Goal: Obtain resource: Download file/media

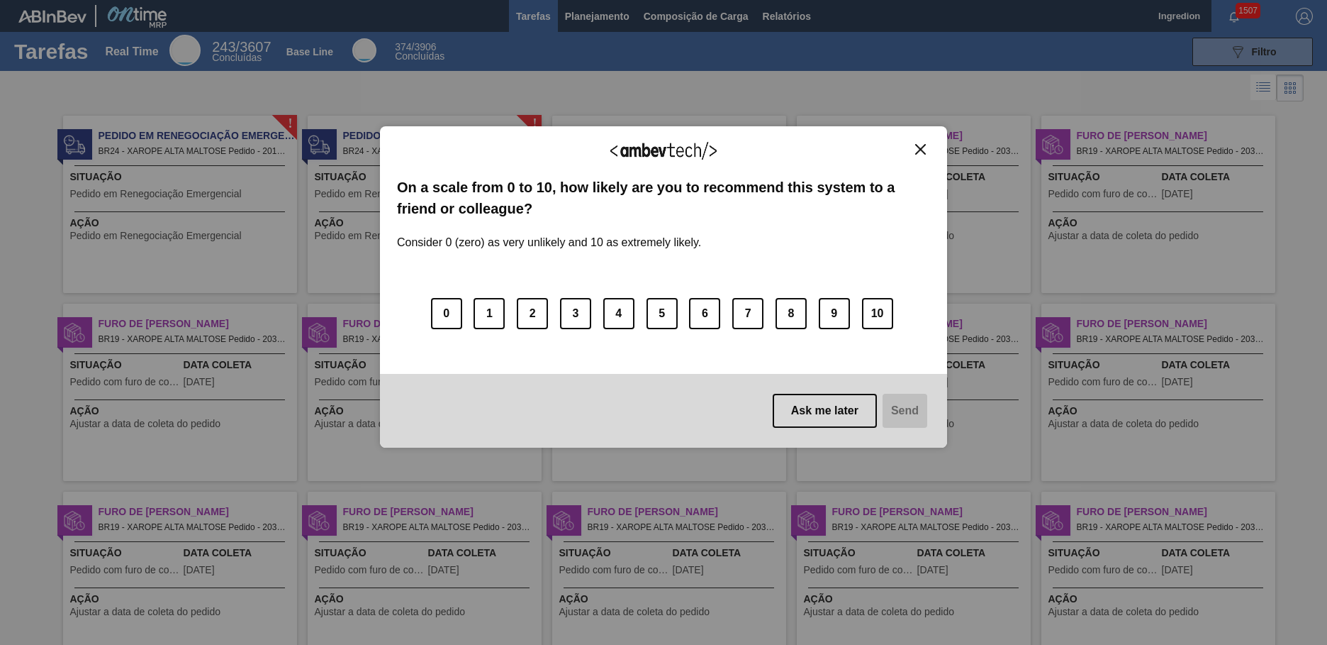
click at [920, 149] on img "Close" at bounding box center [920, 149] width 11 height 11
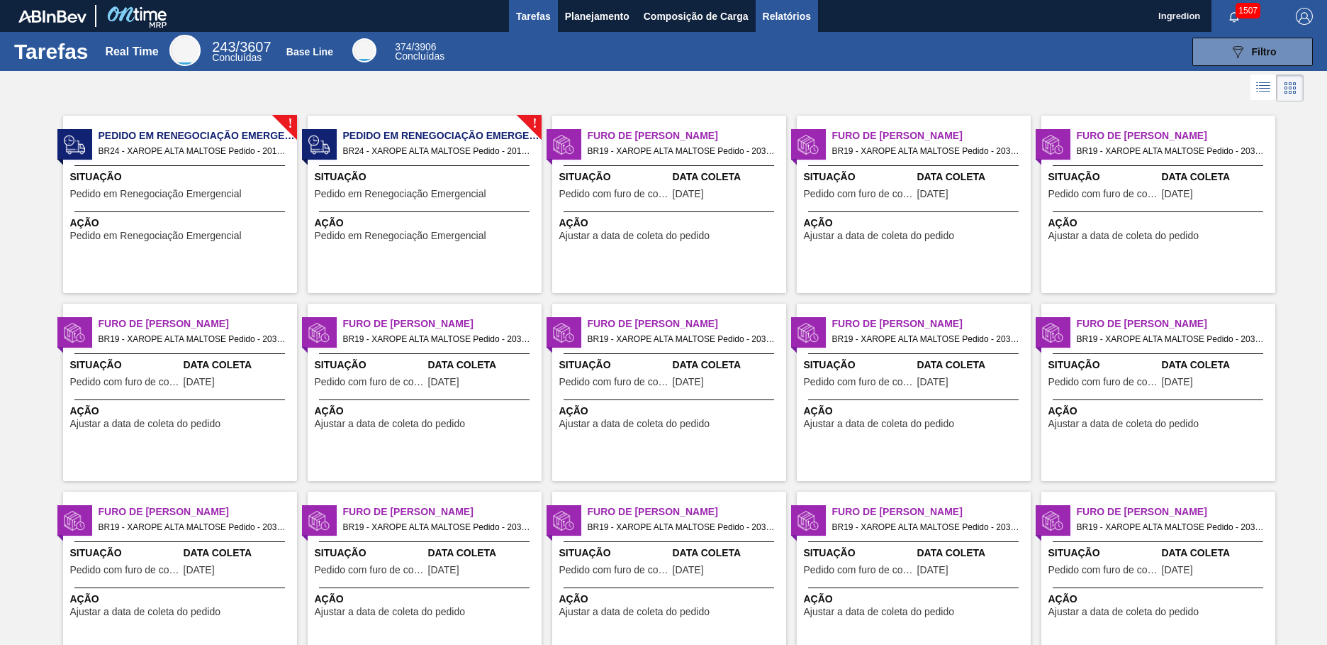
click at [786, 16] on span "Relatórios" at bounding box center [787, 16] width 48 height 17
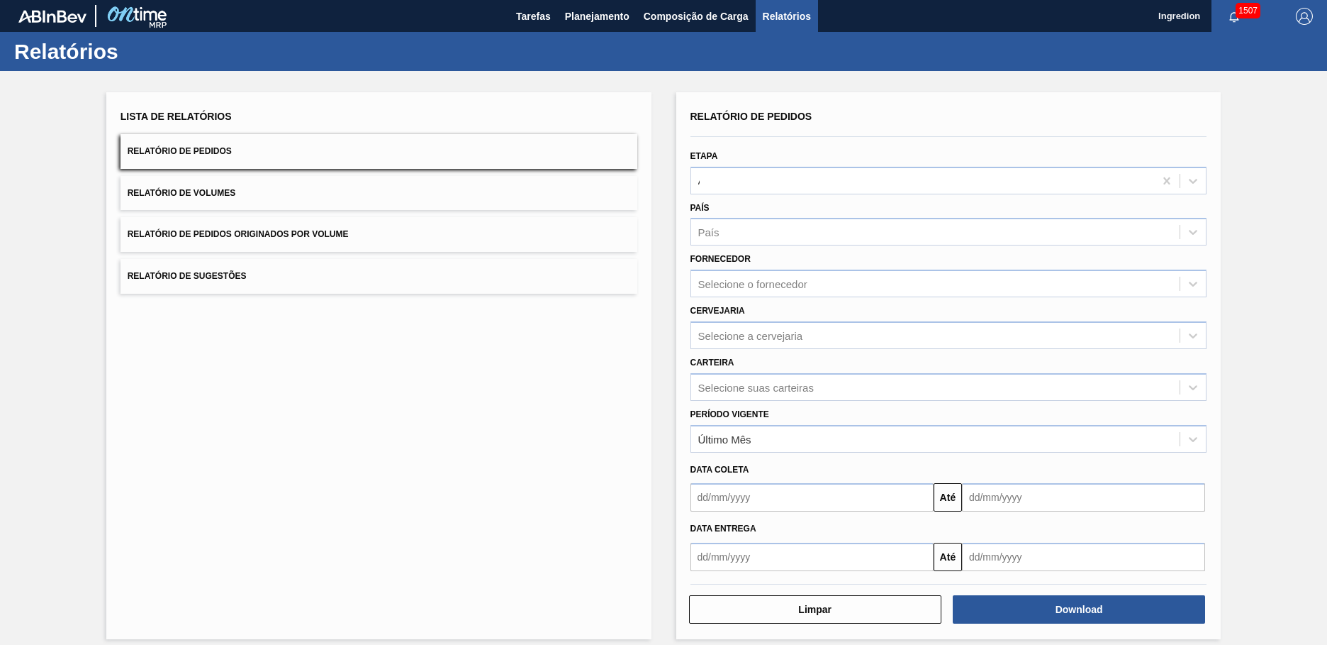
type input "Aguardando Faturamento"
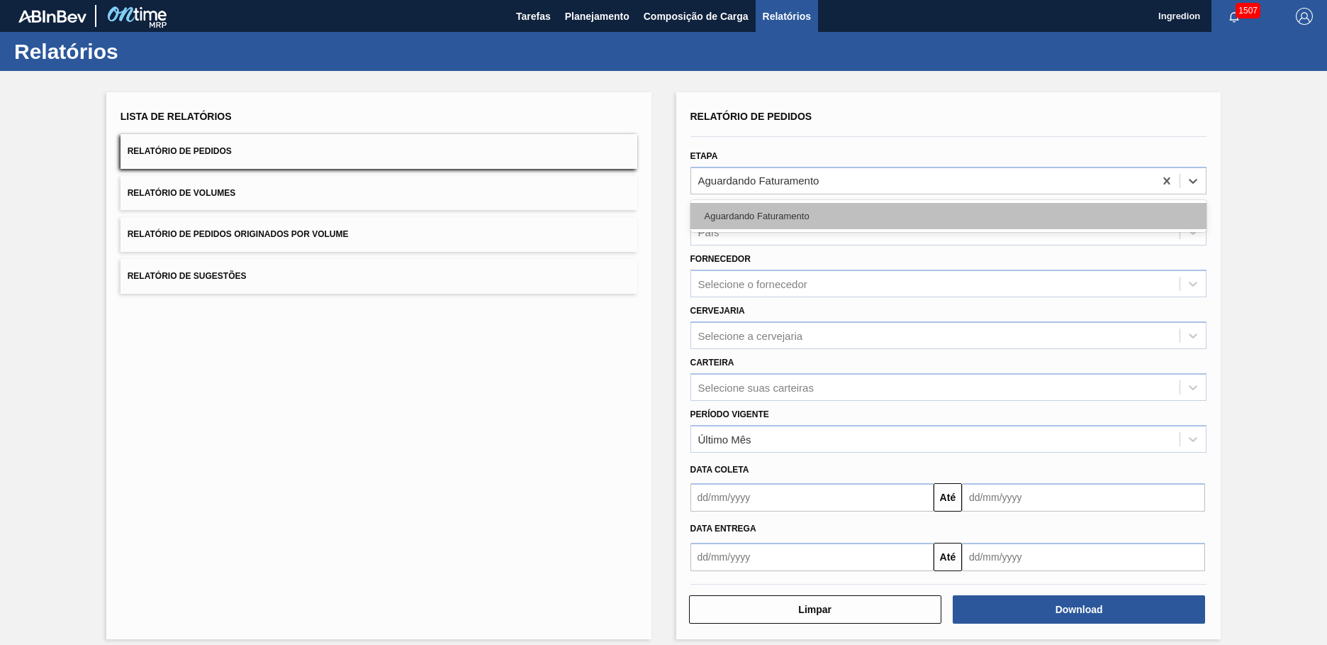
click at [947, 216] on div "Aguardando Faturamento" at bounding box center [949, 216] width 517 height 26
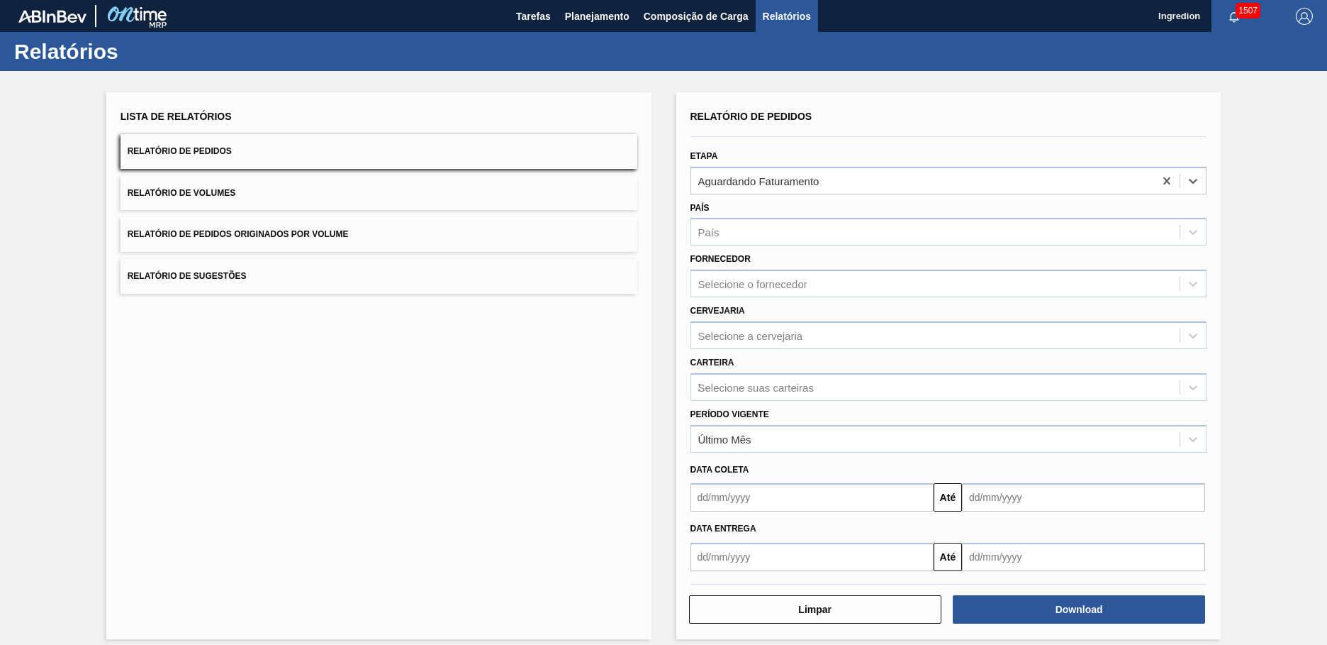
type input "Xarope"
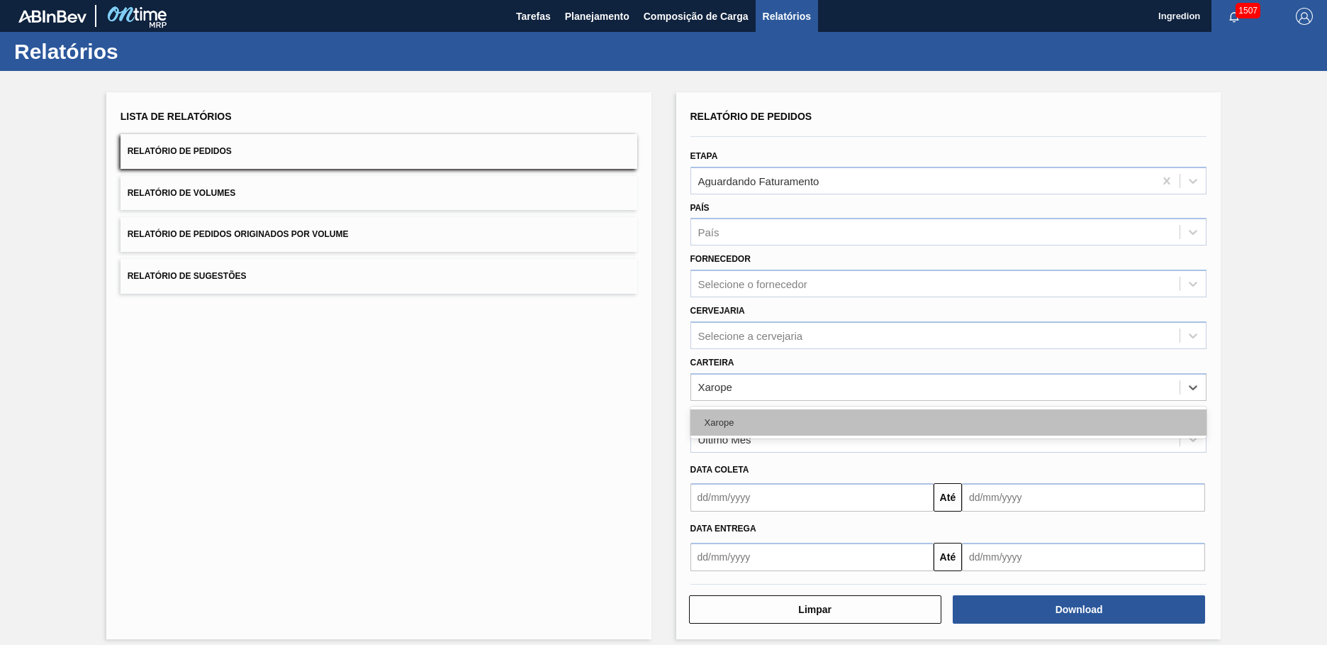
click at [947, 422] on div "Xarope" at bounding box center [949, 422] width 517 height 26
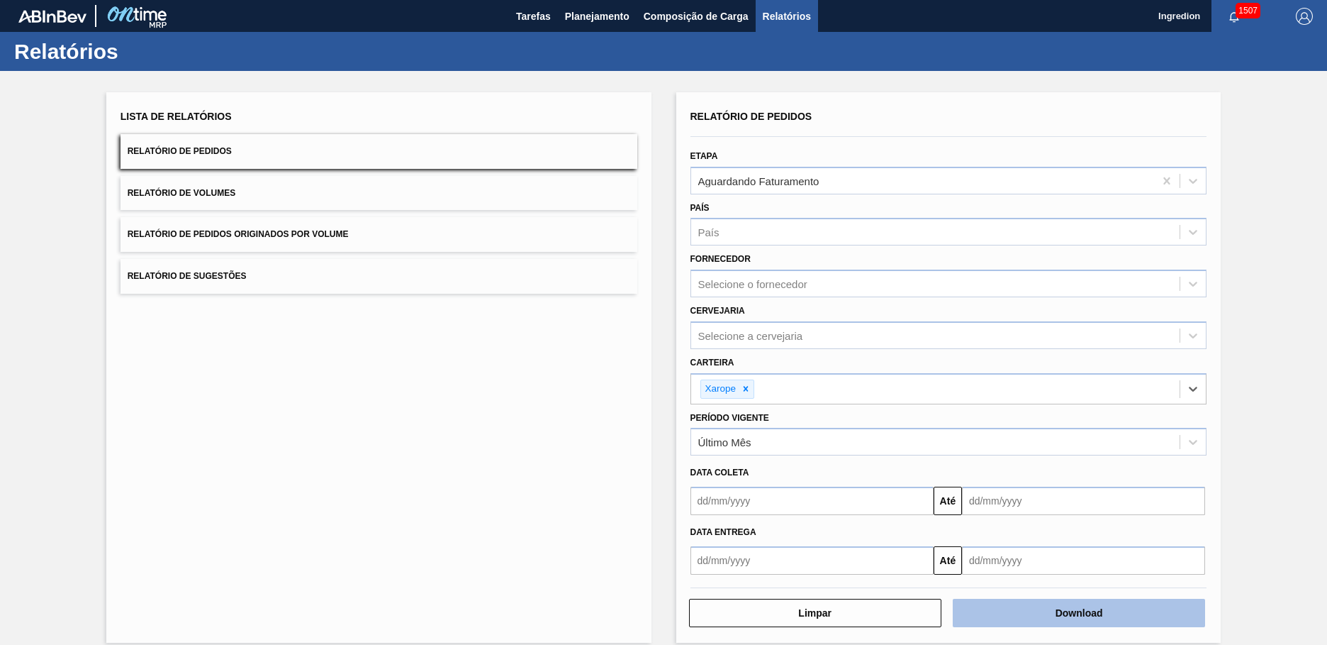
click at [1077, 613] on button "Download" at bounding box center [1079, 613] width 252 height 28
